Goal: Task Accomplishment & Management: Use online tool/utility

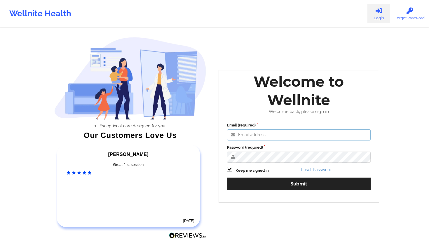
click at [244, 132] on input "Email (required)" at bounding box center [299, 134] width 144 height 11
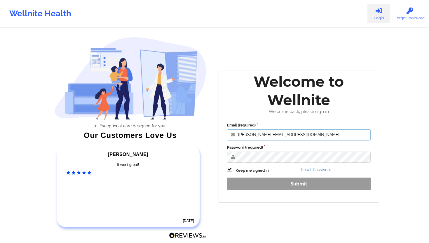
type input "[PERSON_NAME][EMAIL_ADDRESS][DOMAIN_NAME]"
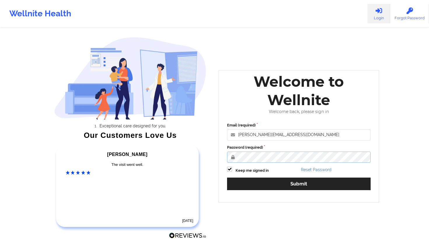
click at [227, 177] on button "Submit" at bounding box center [299, 183] width 144 height 13
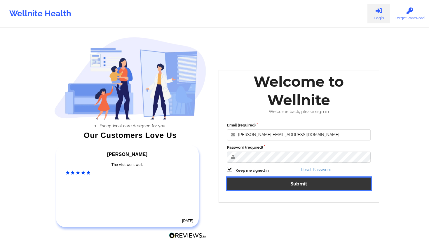
click at [273, 185] on button "Submit" at bounding box center [299, 183] width 144 height 13
click at [250, 181] on button "Submit" at bounding box center [299, 183] width 144 height 13
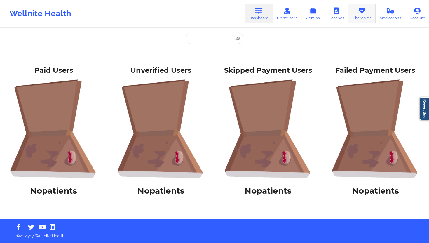
click at [355, 17] on link "Therapists" at bounding box center [361, 13] width 27 height 19
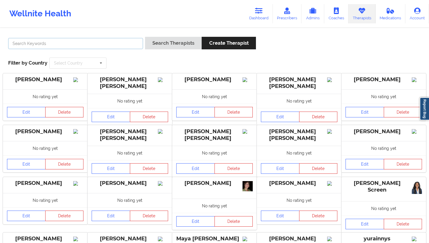
click at [115, 42] on input "text" at bounding box center [75, 43] width 135 height 11
paste input "[PERSON_NAME] [PERSON_NAME] [US_STATE] [PERSON_NAME]"
type input "[PERSON_NAME] [PERSON_NAME] [US_STATE] [PERSON_NAME]"
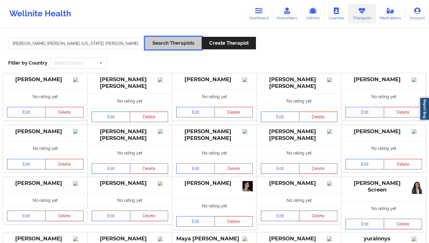
click at [155, 41] on button "Search Therapists" at bounding box center [173, 43] width 57 height 13
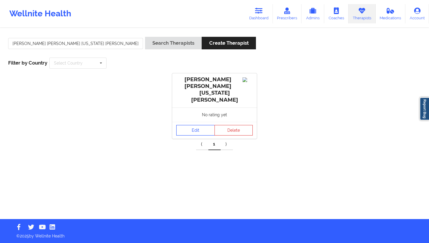
click at [194, 125] on link "Edit" at bounding box center [195, 130] width 39 height 11
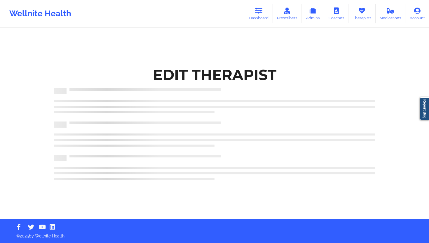
scroll to position [23, 0]
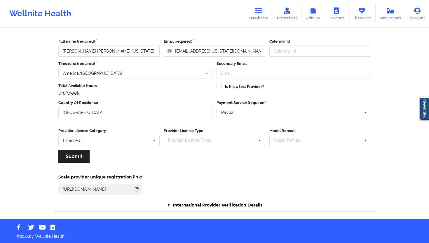
click at [218, 200] on div "International Provider Verification Details" at bounding box center [214, 205] width 321 height 12
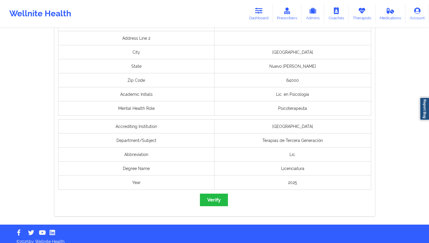
scroll to position [419, 0]
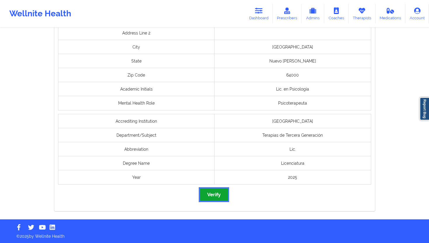
click at [218, 196] on button "Verify" at bounding box center [214, 194] width 28 height 13
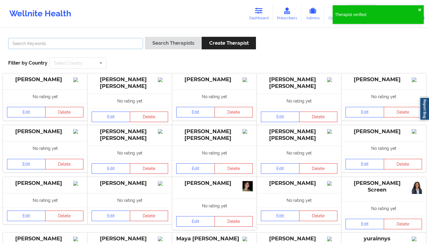
click at [124, 46] on input "text" at bounding box center [75, 43] width 135 height 11
paste input "[PERSON_NAME]"
type input "[PERSON_NAME]"
click at [170, 42] on button "Search Therapists" at bounding box center [173, 43] width 57 height 13
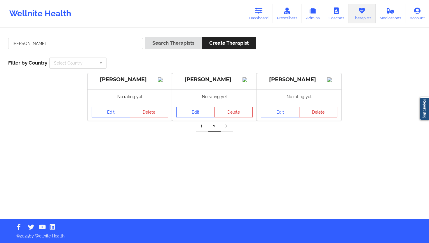
click at [119, 116] on link "Edit" at bounding box center [111, 112] width 39 height 11
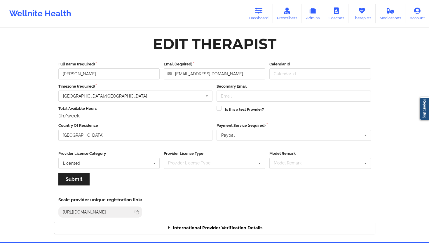
click at [204, 227] on div "International Provider Verification Details" at bounding box center [214, 228] width 321 height 12
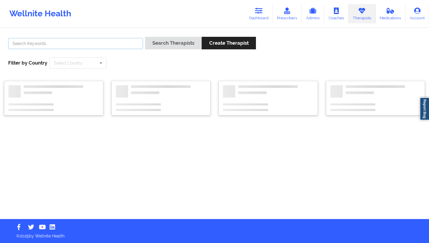
click at [71, 40] on input "text" at bounding box center [75, 43] width 135 height 11
paste input "[PERSON_NAME]"
type input "[PERSON_NAME]"
click at [162, 38] on button "Search Therapists" at bounding box center [173, 43] width 57 height 13
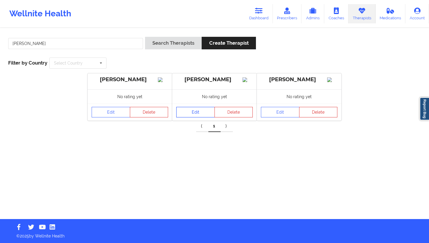
click at [189, 114] on link "Edit" at bounding box center [195, 112] width 39 height 11
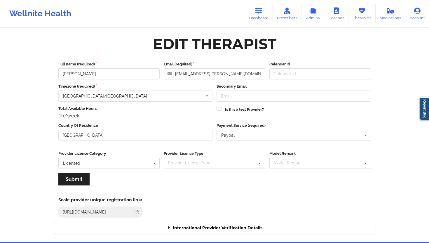
scroll to position [23, 0]
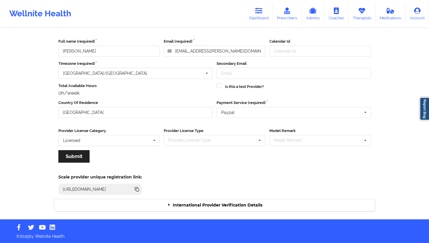
click at [208, 205] on div "International Provider Verification Details" at bounding box center [214, 205] width 321 height 12
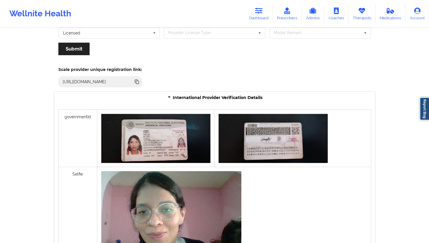
scroll to position [399, 0]
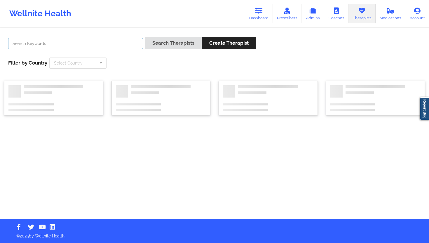
click at [100, 41] on input "text" at bounding box center [75, 43] width 135 height 11
paste input "[PERSON_NAME]"
type input "[PERSON_NAME]"
click at [169, 36] on div "[PERSON_NAME] Search Therapists Create Therapist Filter by Country Select Count…" at bounding box center [214, 53] width 421 height 40
click at [173, 45] on button "Search Therapists" at bounding box center [173, 43] width 57 height 13
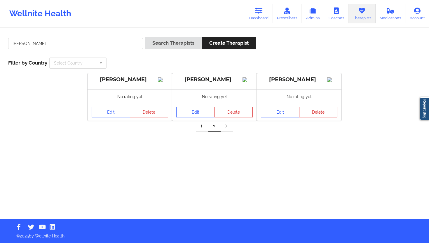
click at [275, 117] on link "Edit" at bounding box center [280, 112] width 39 height 11
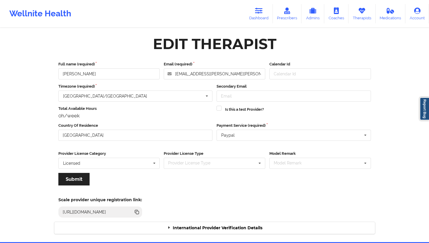
scroll to position [23, 0]
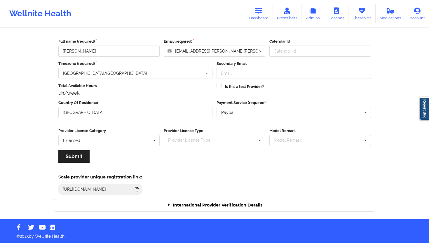
click at [265, 202] on div "International Provider Verification Details" at bounding box center [214, 205] width 321 height 12
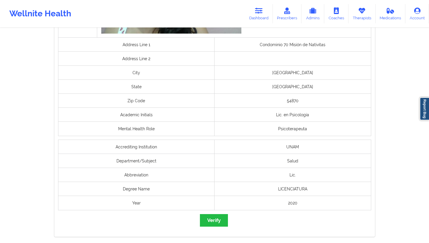
scroll to position [455, 0]
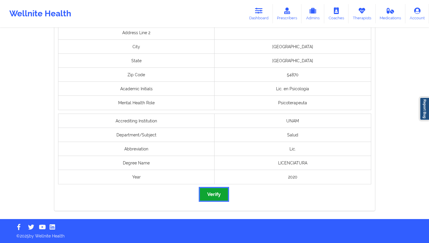
click at [205, 192] on button "Verify" at bounding box center [214, 194] width 28 height 13
